Goal: Task Accomplishment & Management: Manage account settings

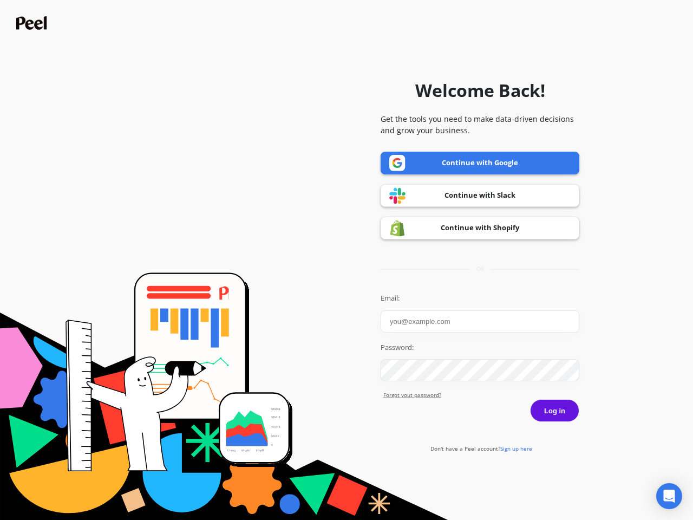
click at [670, 496] on icon "Open Intercom Messenger" at bounding box center [669, 496] width 11 height 13
